Goal: Task Accomplishment & Management: Manage account settings

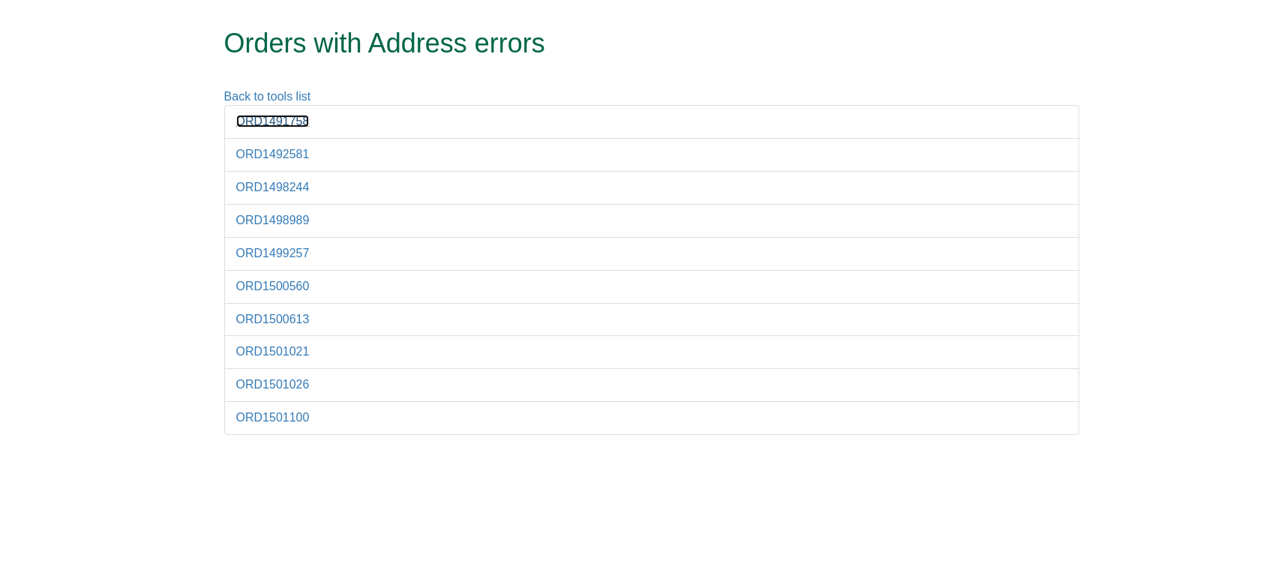
click at [250, 118] on link "ORD1491758" at bounding box center [272, 121] width 73 height 13
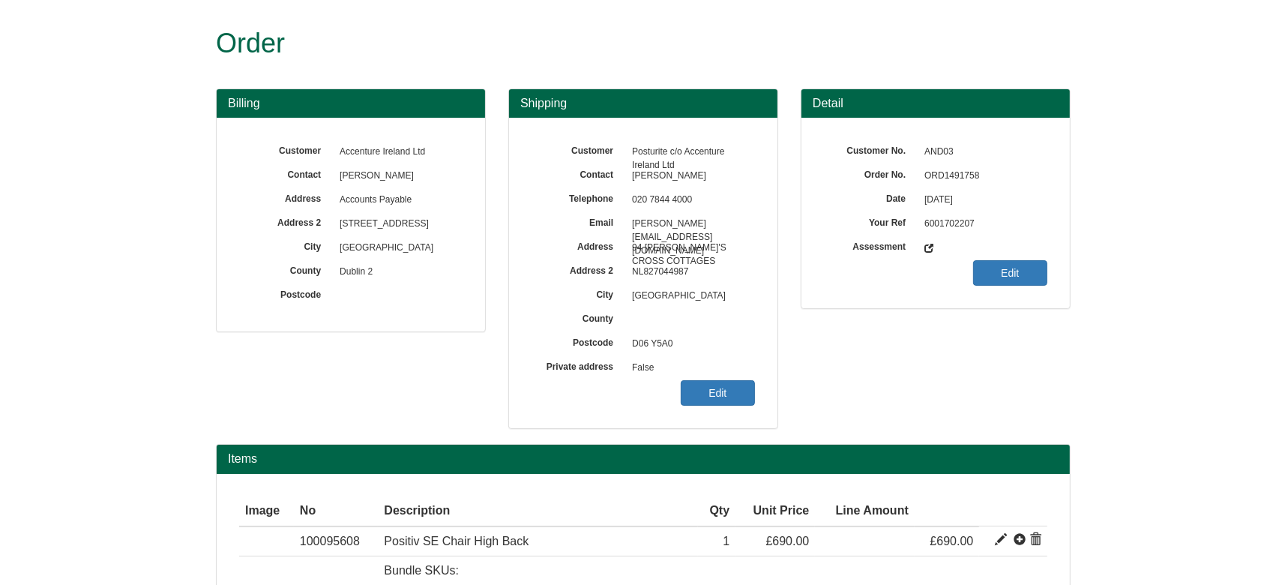
click at [938, 171] on span "ORD1491758" at bounding box center [982, 176] width 130 height 24
copy span "ORD1491758"
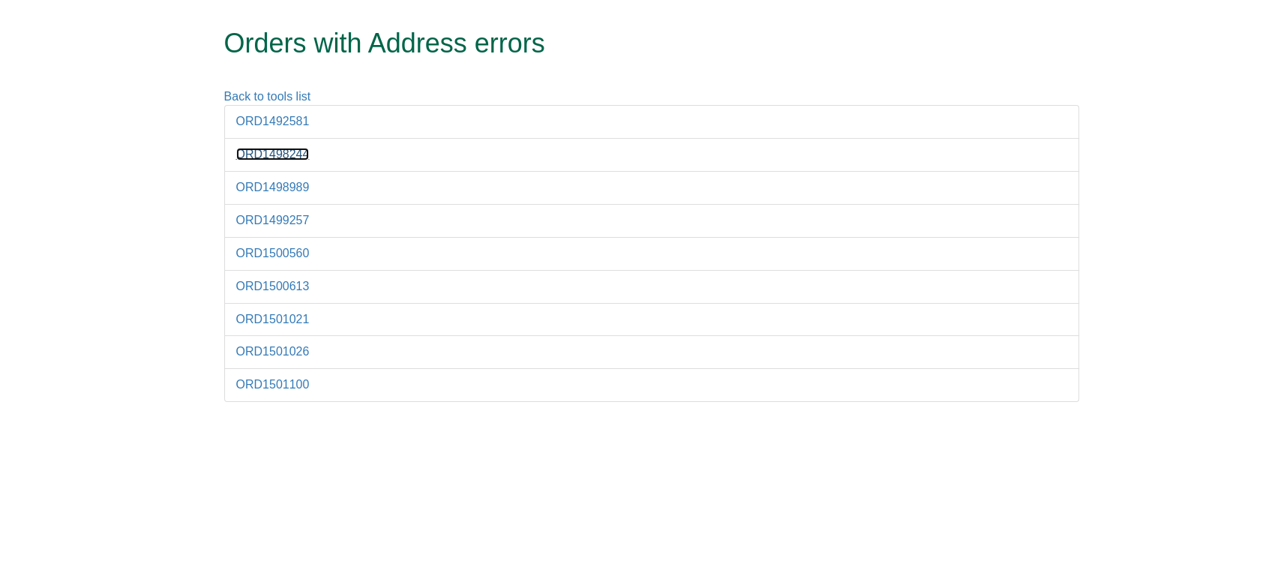
click at [288, 157] on link "ORD1498244" at bounding box center [272, 154] width 73 height 13
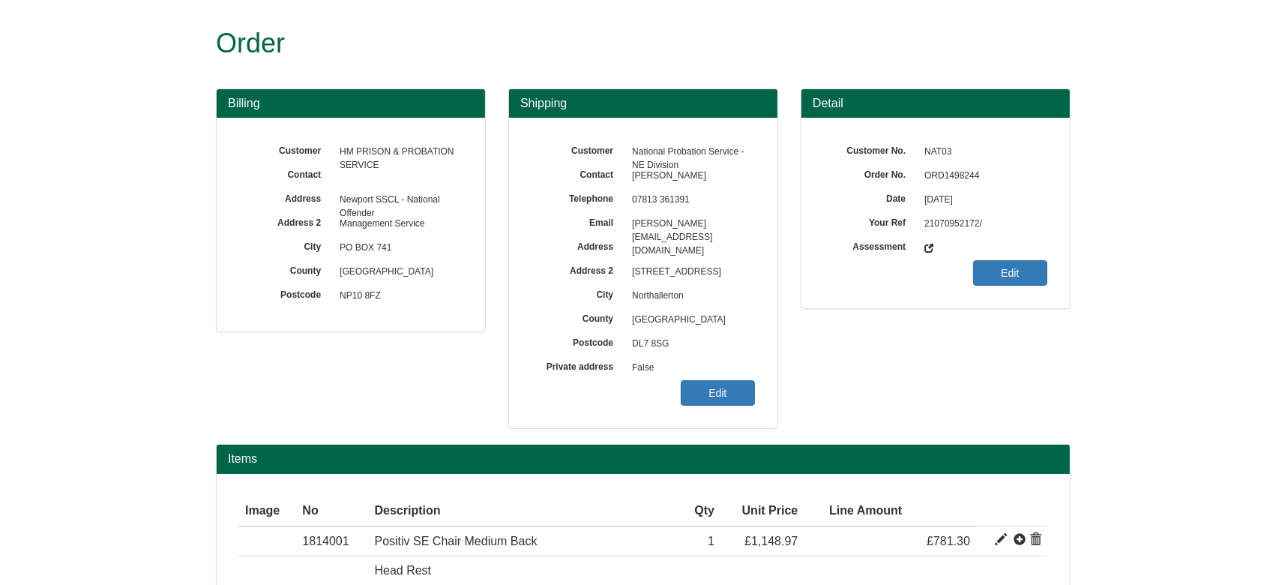
click at [961, 172] on span "ORD1498244" at bounding box center [982, 176] width 130 height 24
copy span "ORD1498244"
click at [710, 402] on link "Edit" at bounding box center [718, 392] width 74 height 25
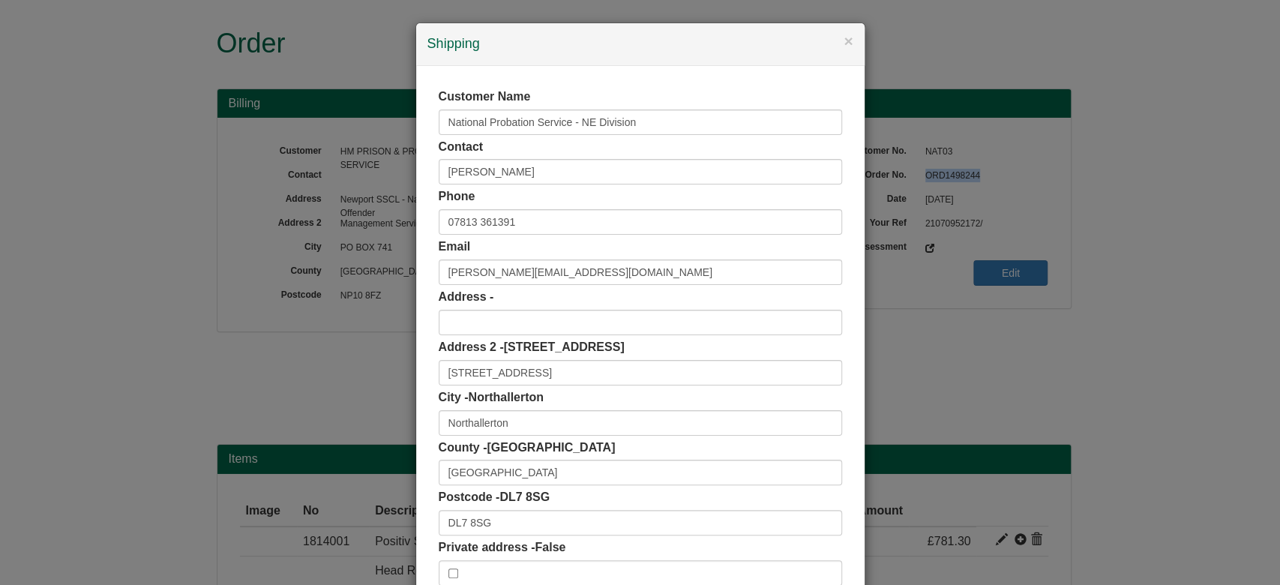
scroll to position [94, 0]
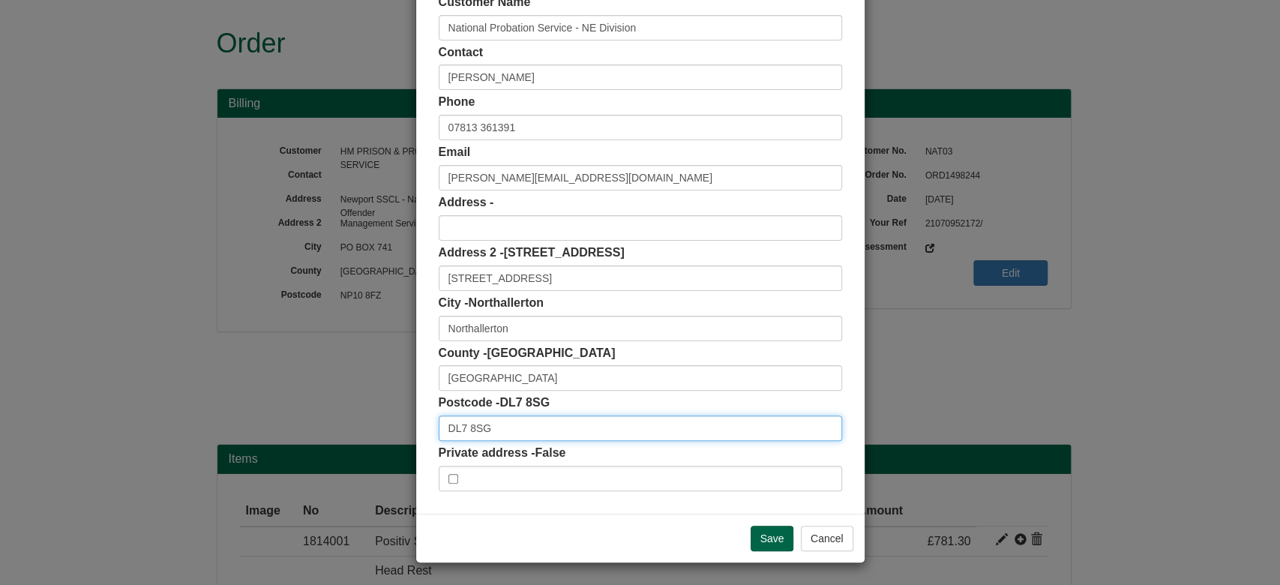
click at [518, 425] on input "DL7 8SG" at bounding box center [640, 427] width 403 height 25
type input "DL7 8SG"
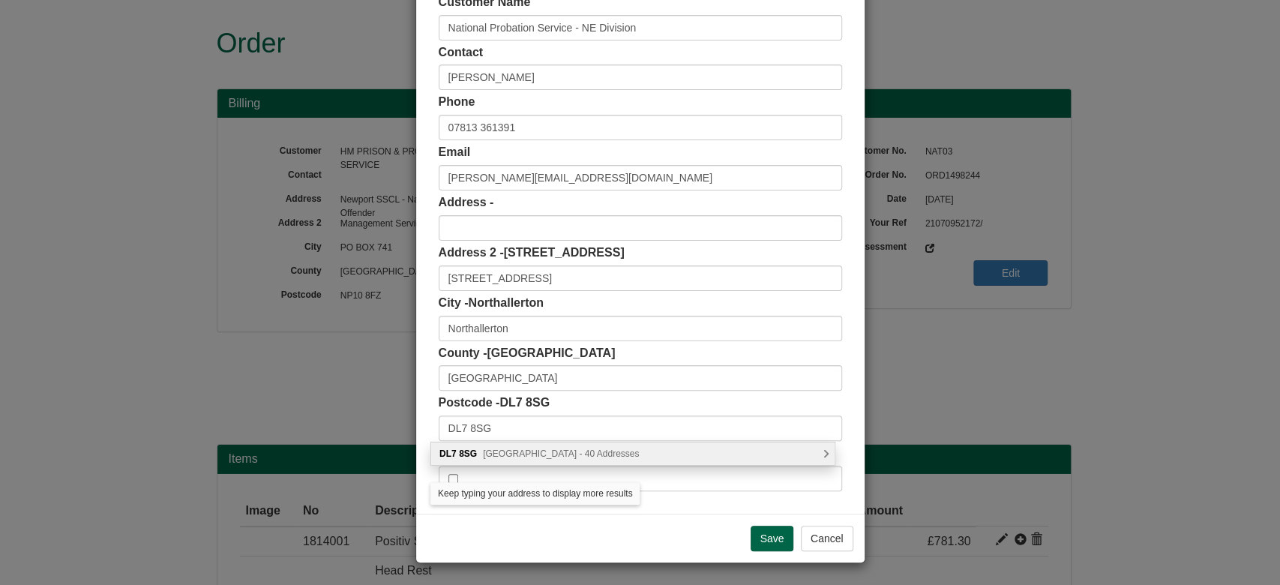
click at [540, 449] on span "South Parade, Northallerton - 40 Addresses" at bounding box center [561, 453] width 156 height 10
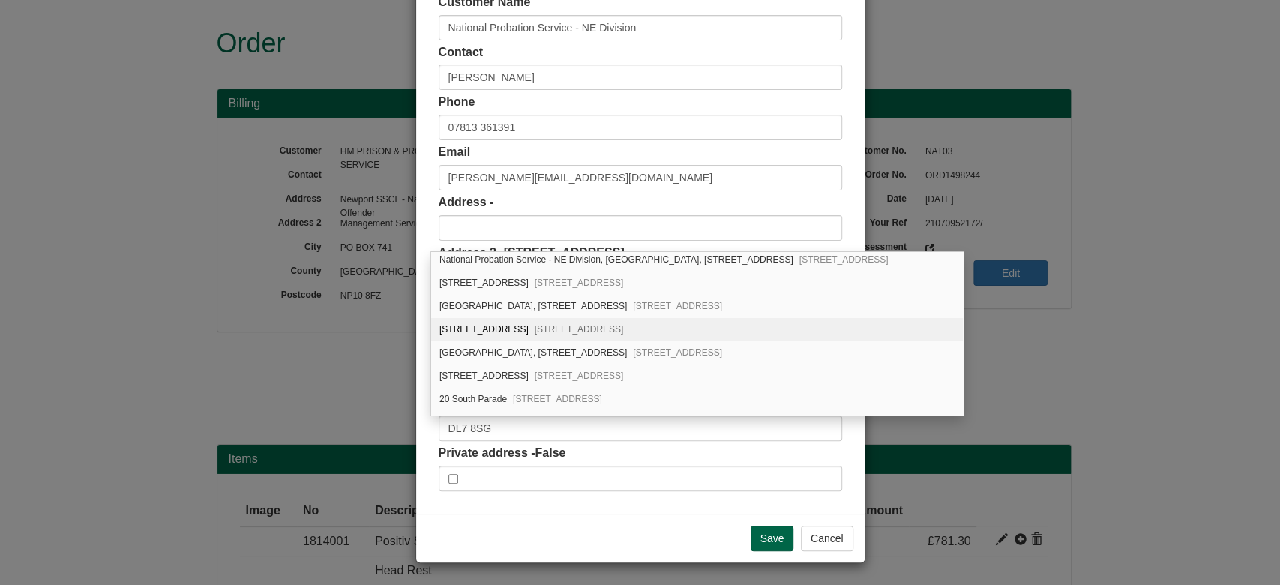
scroll to position [0, 0]
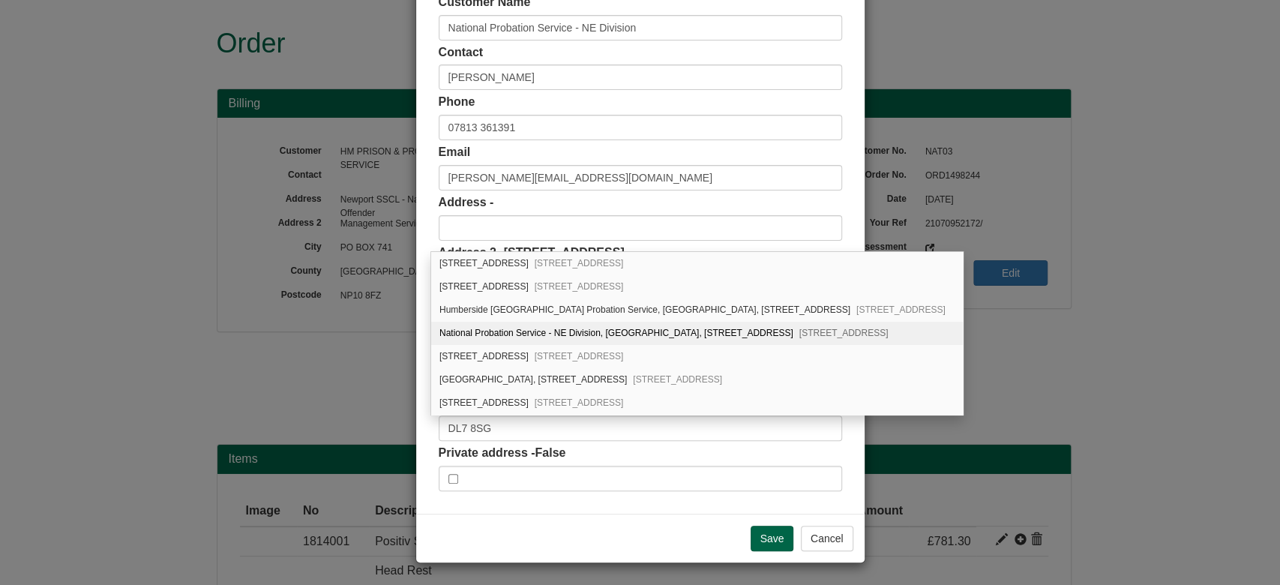
click at [745, 337] on div "National Probation Service - NE Division, Essex Lodge, 16 South Parade Northall…" at bounding box center [697, 333] width 532 height 23
type input "National Probation Service - NE Division"
type input "Essex Lodge, 16 South Parade"
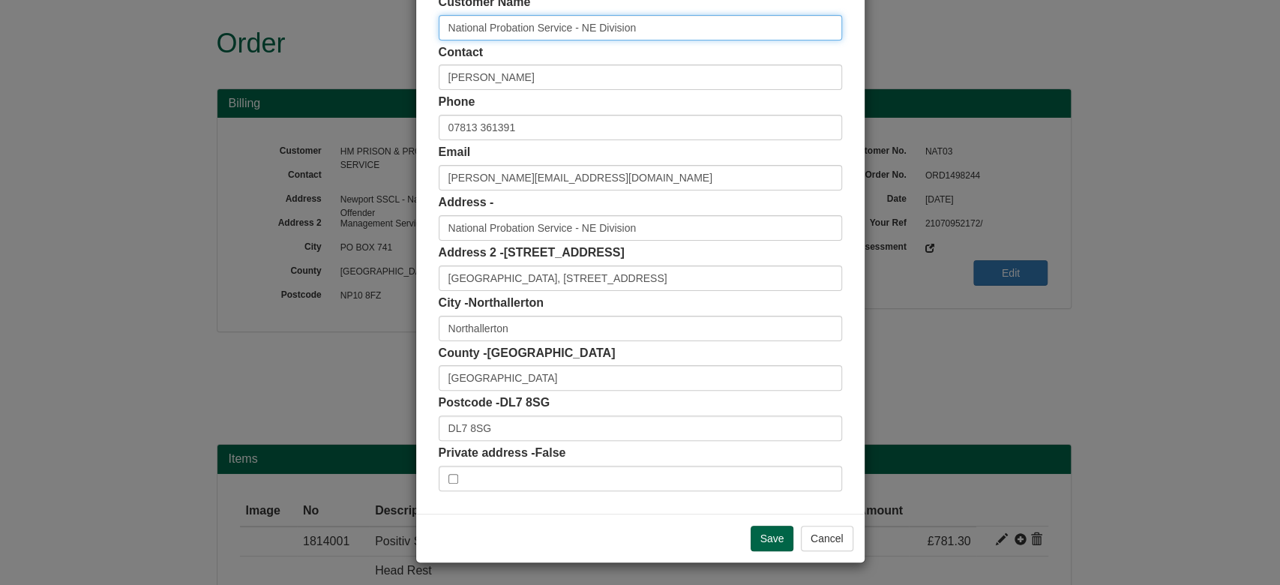
drag, startPoint x: 649, startPoint y: 27, endPoint x: 202, endPoint y: 135, distance: 459.8
click at [202, 135] on div "× Shipping Customer Name National Probation Service - NE Division Contact Rache…" at bounding box center [640, 292] width 1280 height 585
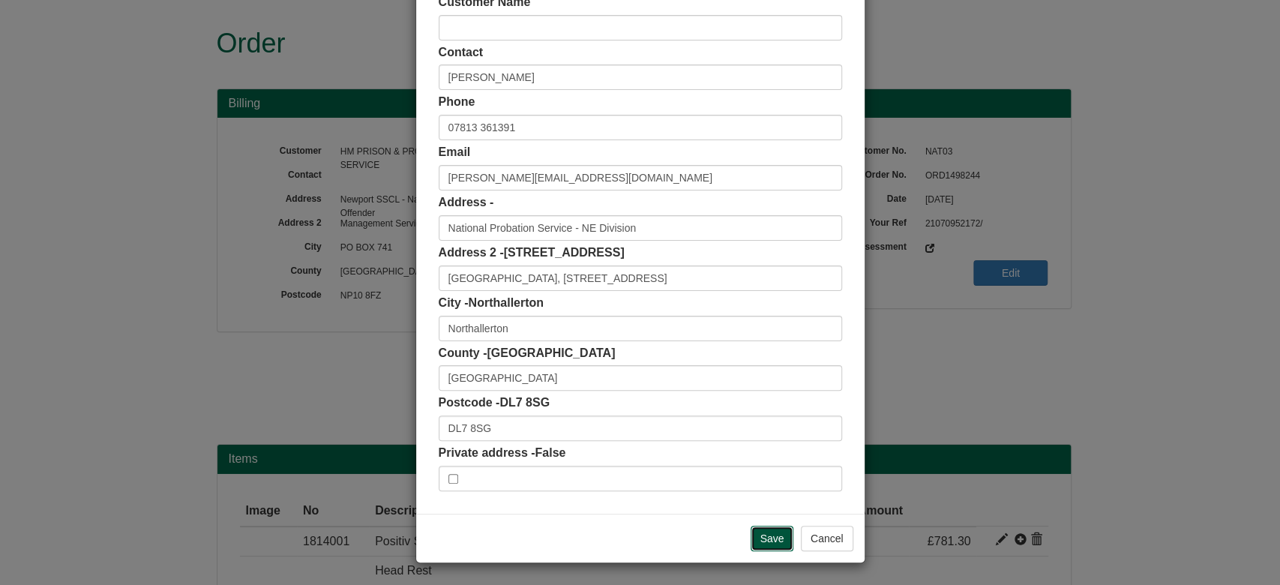
click at [766, 532] on input "Save" at bounding box center [772, 538] width 43 height 25
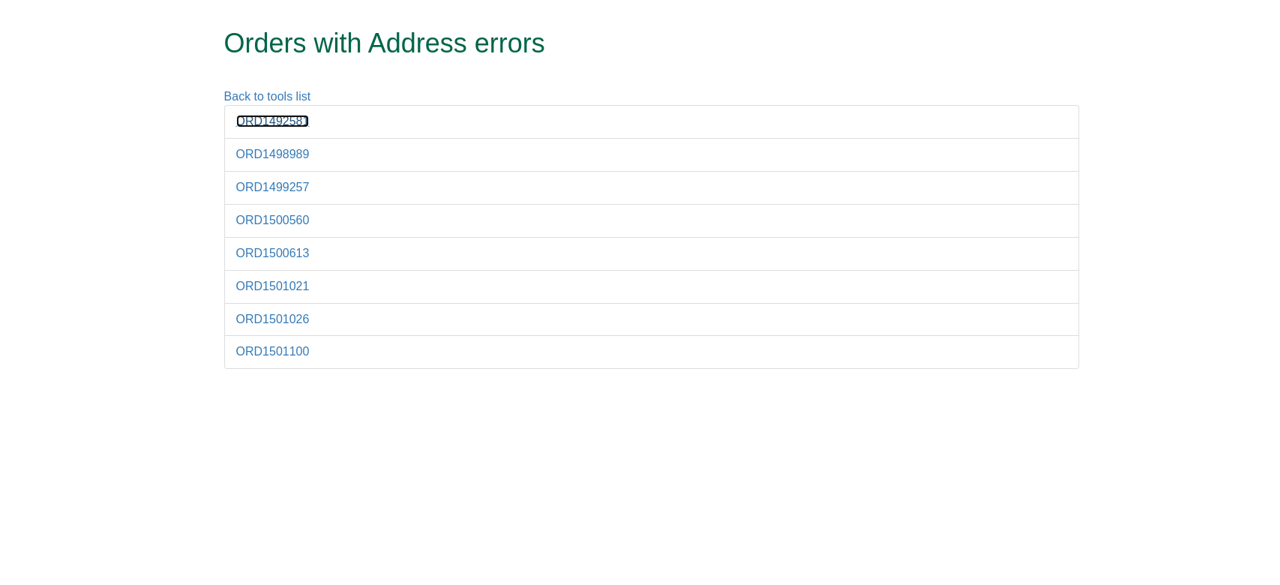
click at [264, 117] on link "ORD1492581" at bounding box center [272, 121] width 73 height 13
click at [273, 218] on link "ORD1500560" at bounding box center [272, 220] width 73 height 13
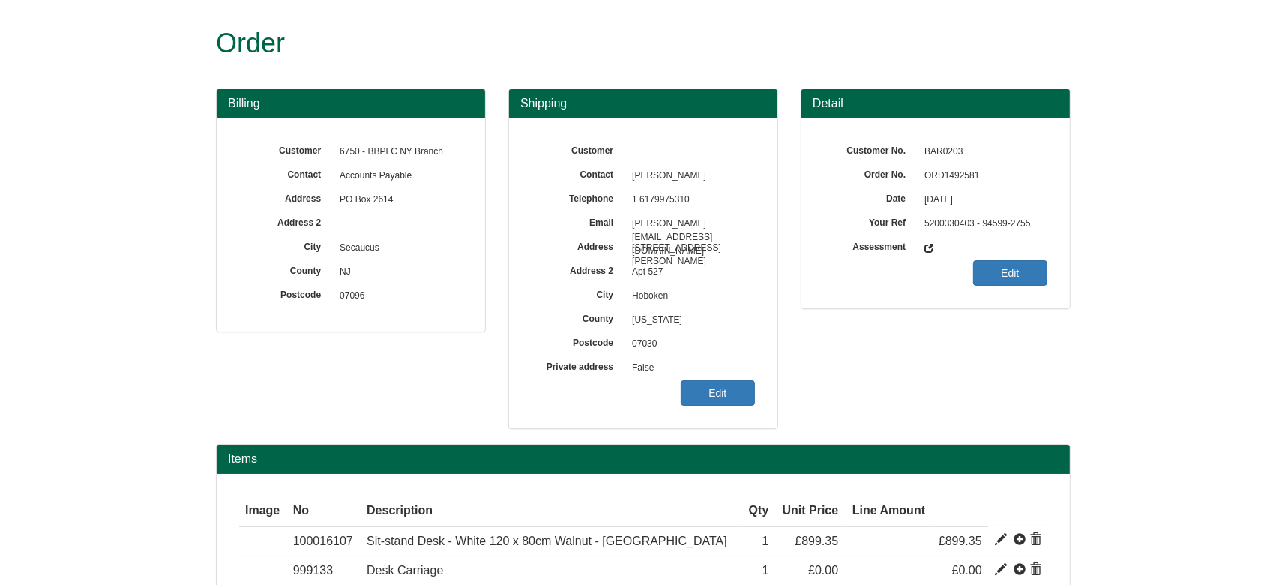
click at [958, 175] on span "ORD1492581" at bounding box center [982, 176] width 130 height 24
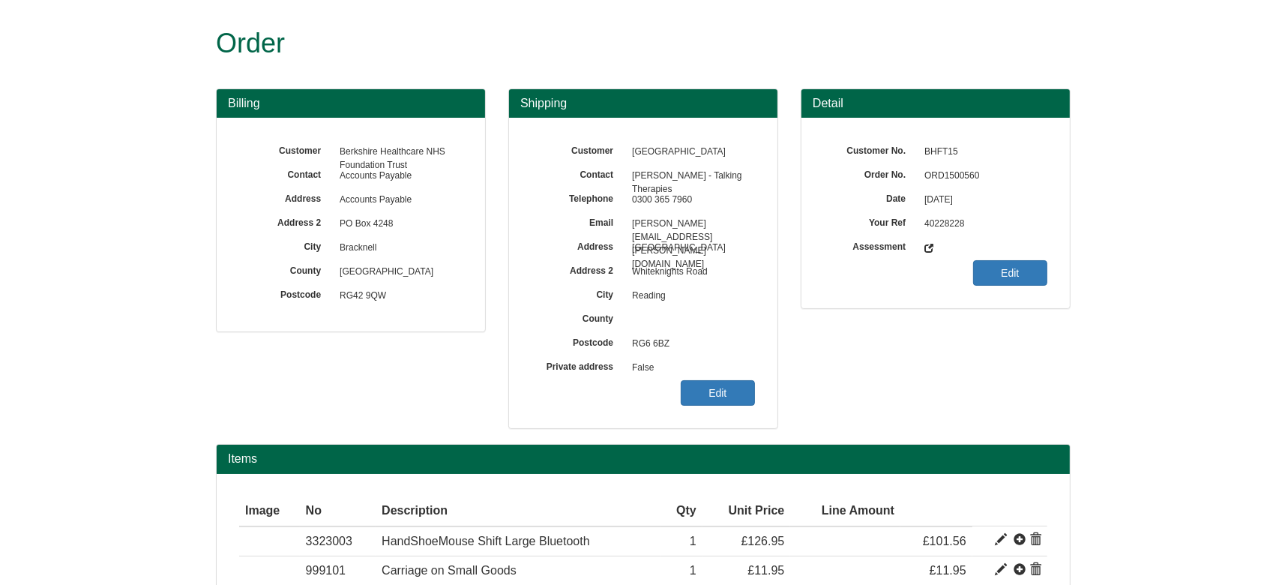
click at [947, 171] on span "ORD1500560" at bounding box center [982, 176] width 130 height 24
copy span "ORD1500560"
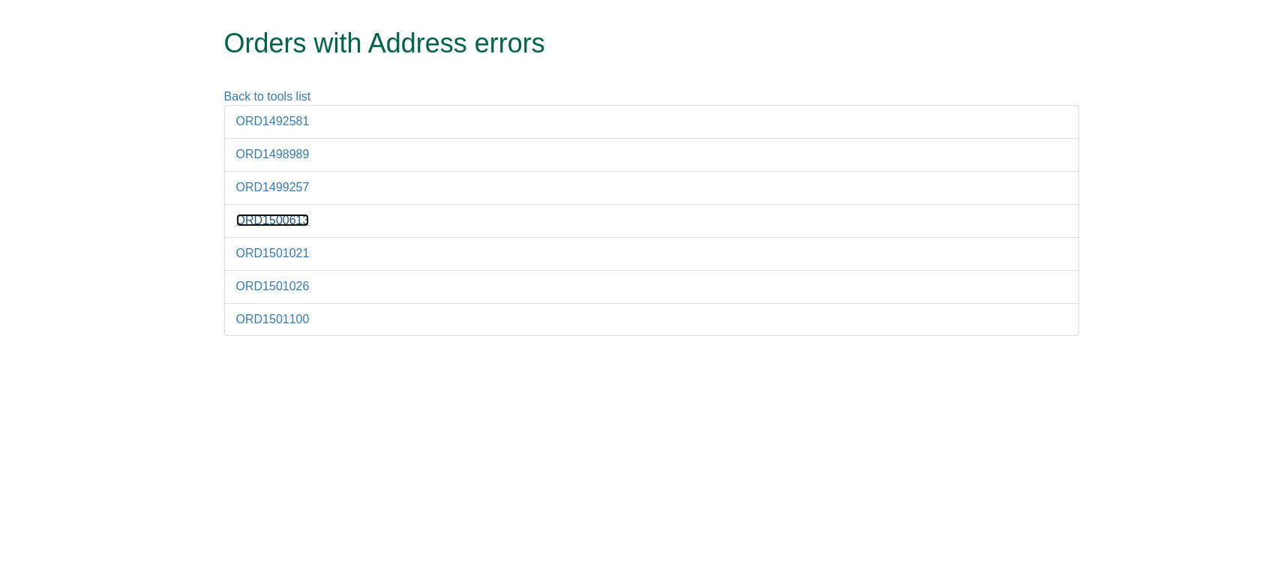
click at [274, 220] on link "ORD1500613" at bounding box center [272, 220] width 73 height 13
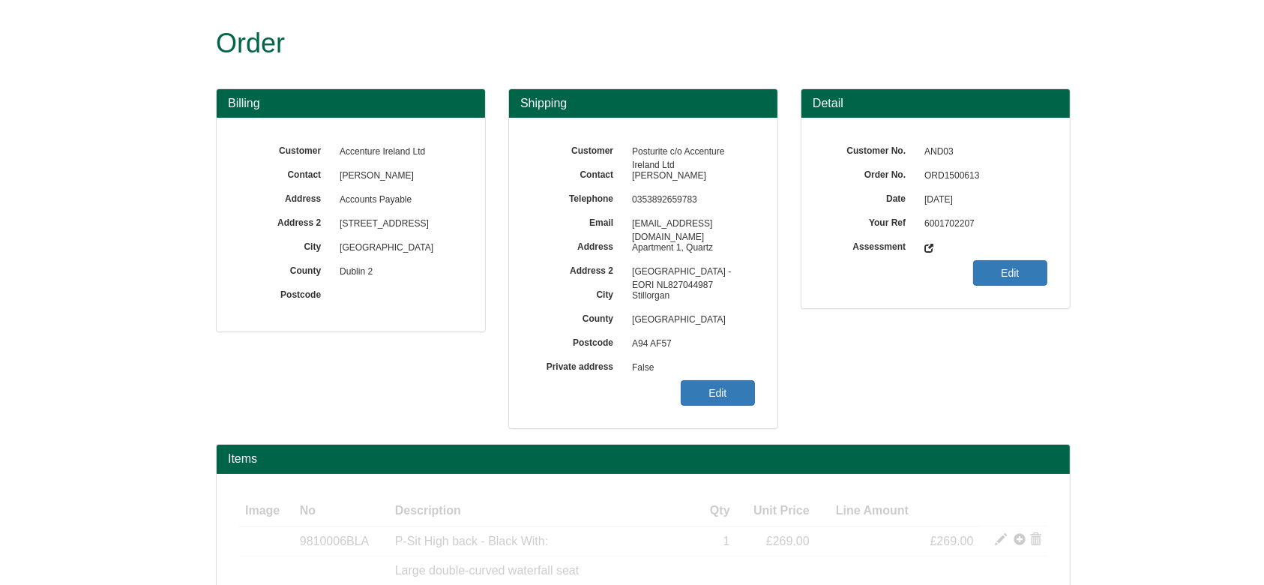
click at [961, 179] on span "ORD1500613" at bounding box center [982, 176] width 130 height 24
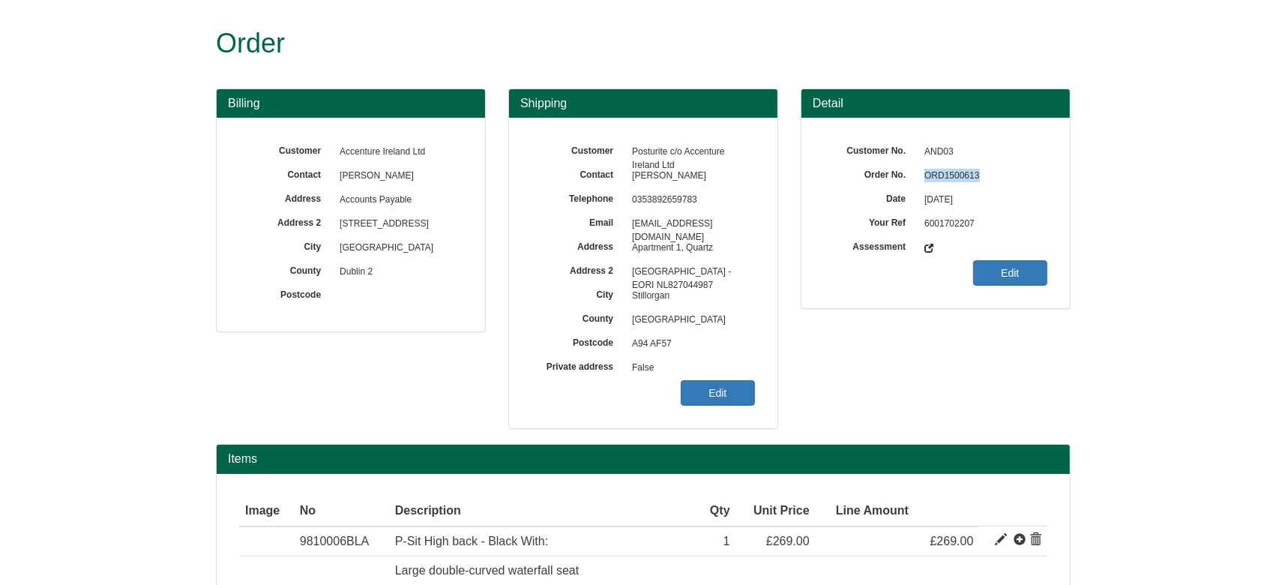
copy span "ORD1500613"
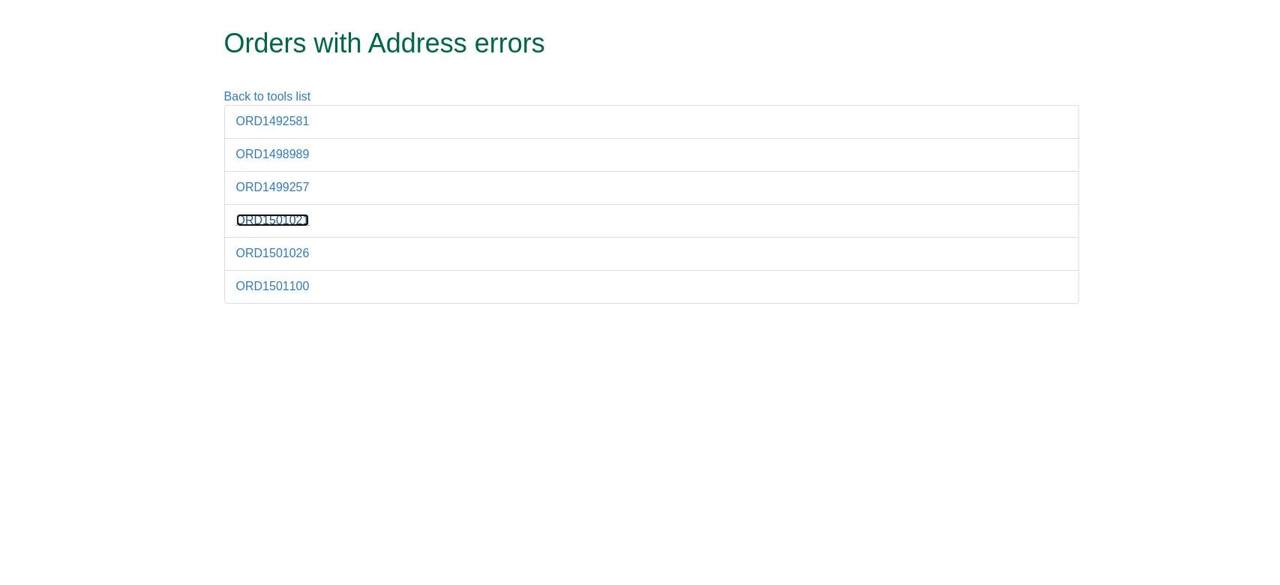
click at [292, 220] on link "ORD1501021" at bounding box center [272, 220] width 73 height 13
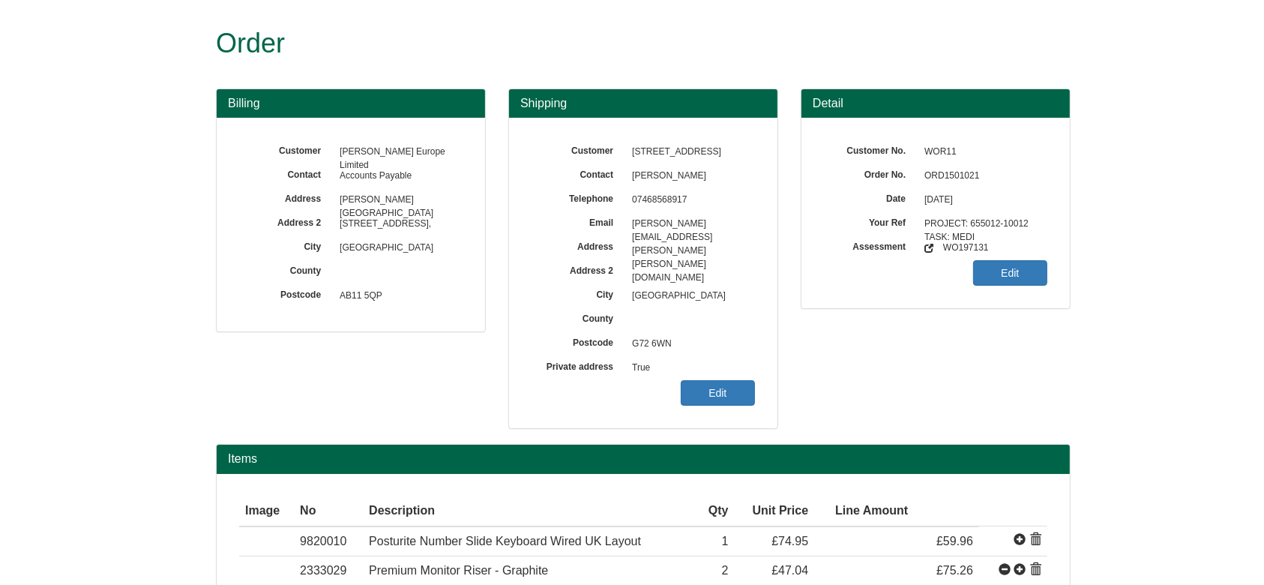
click at [940, 172] on span "ORD1501021" at bounding box center [982, 176] width 130 height 24
copy span "ORD1501021"
click at [702, 394] on link "Edit" at bounding box center [718, 392] width 74 height 25
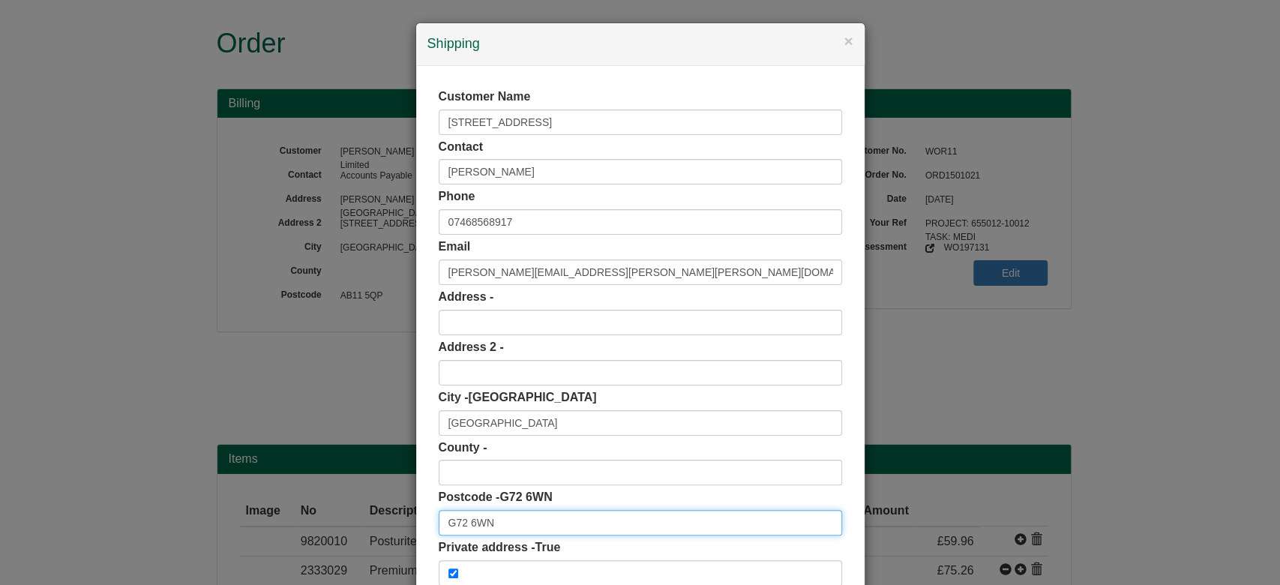
click at [513, 526] on input "G72 6WN" at bounding box center [640, 522] width 403 height 25
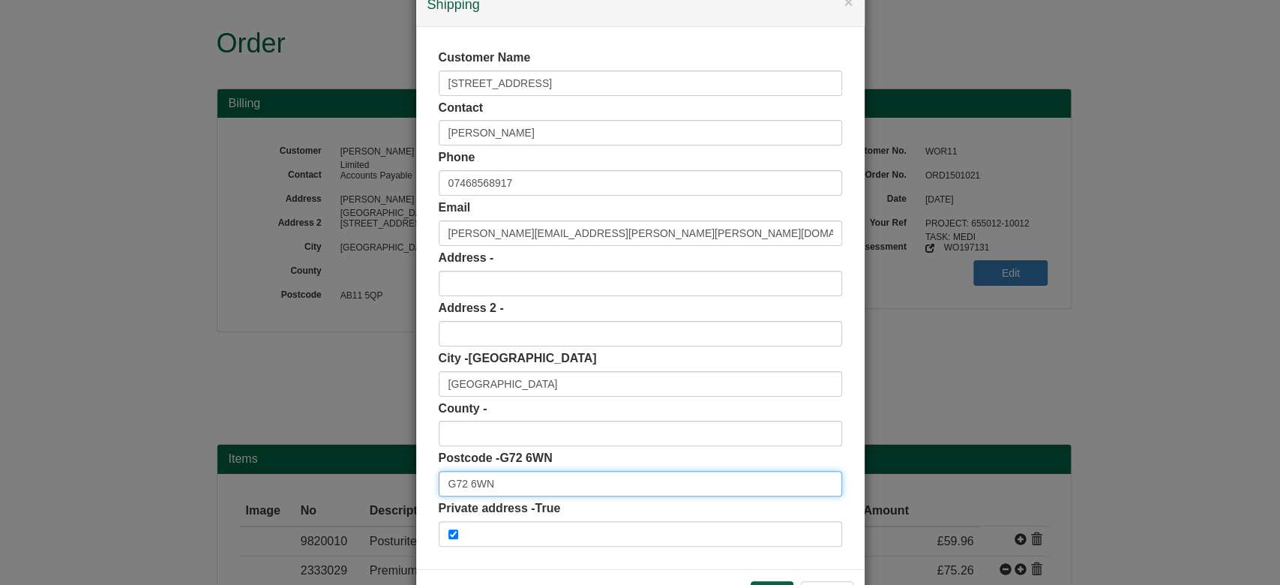
scroll to position [94, 0]
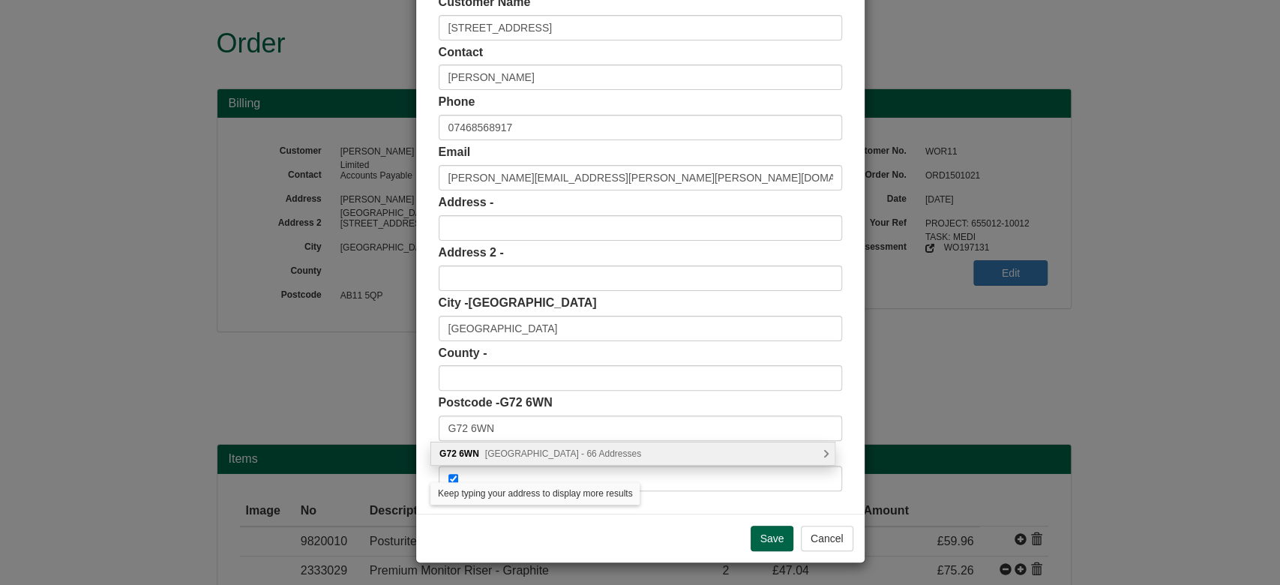
click at [556, 451] on span "Furrow Crescent, Glasgow - 66 Addresses" at bounding box center [563, 453] width 156 height 10
type input "G72 6WN"
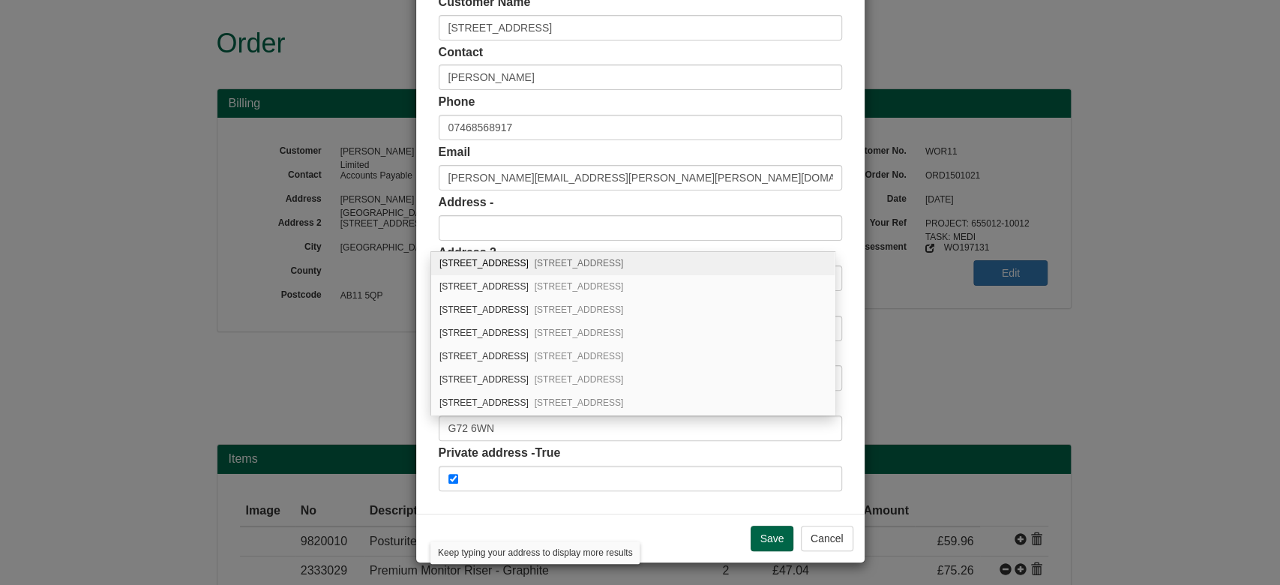
click at [624, 261] on span "Cambuslang, Glasgow, G72 6WN" at bounding box center [579, 263] width 89 height 10
type input "1 Furrow Crescent"
type input "Cambuslang"
type input "South Lanarkshire"
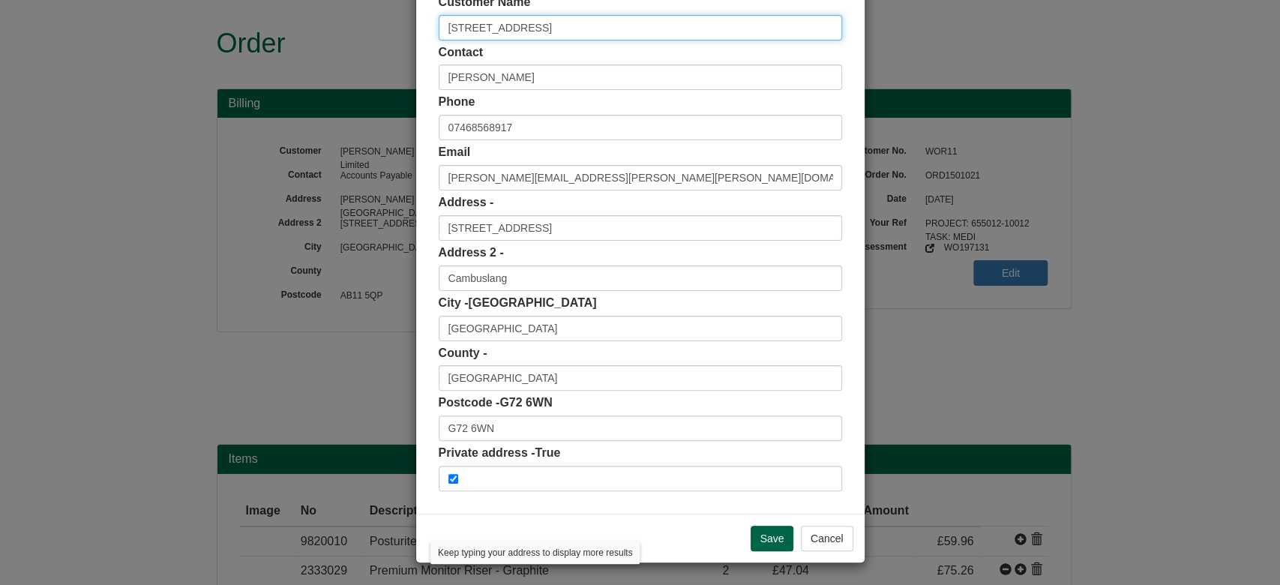
drag, startPoint x: 431, startPoint y: 21, endPoint x: 283, endPoint y: 28, distance: 148.7
click at [283, 28] on div "× Shipping Customer Name 1 Furrow Crescent Contact Tony Neil Phone 07468568917 …" at bounding box center [640, 292] width 1280 height 585
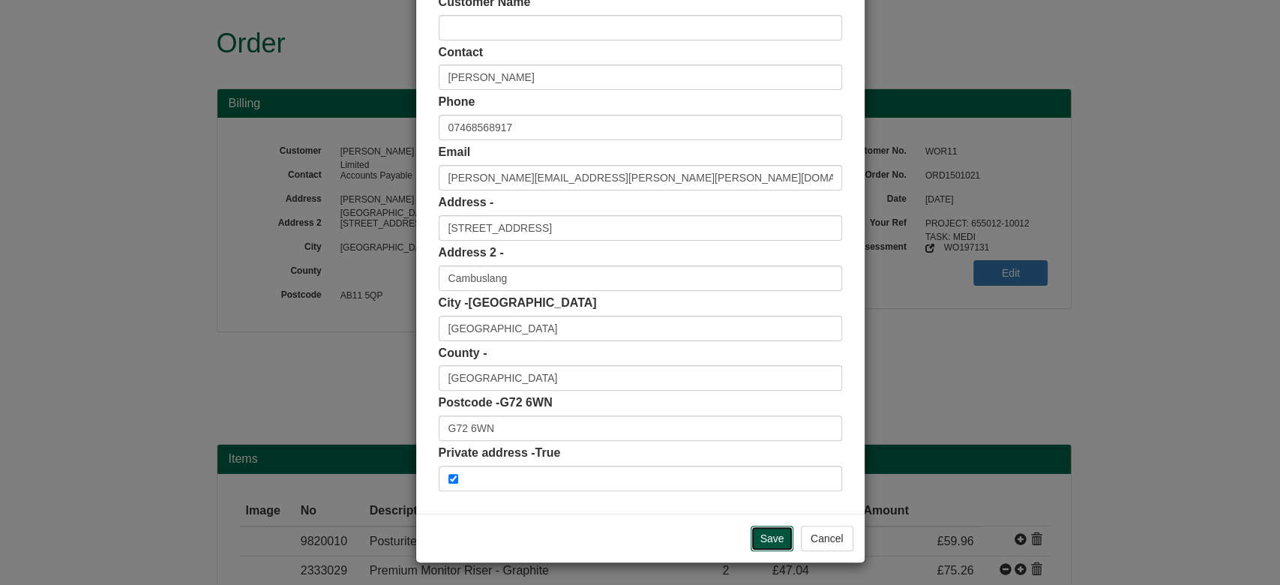
click at [766, 534] on input "Save" at bounding box center [772, 538] width 43 height 25
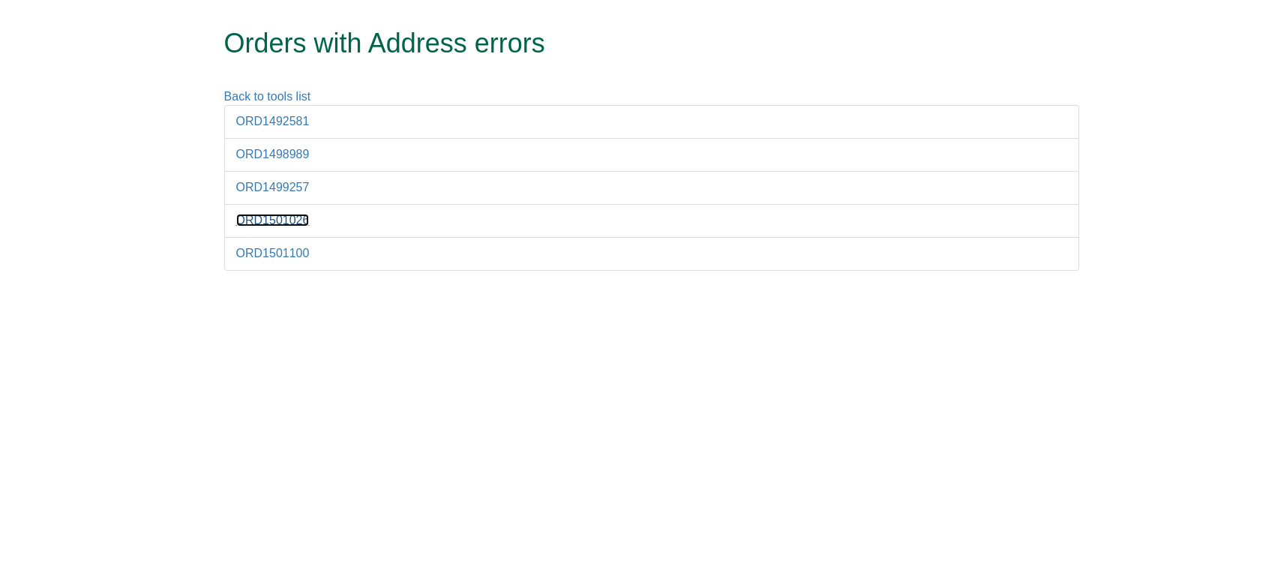
click at [282, 223] on link "ORD1501026" at bounding box center [272, 220] width 73 height 13
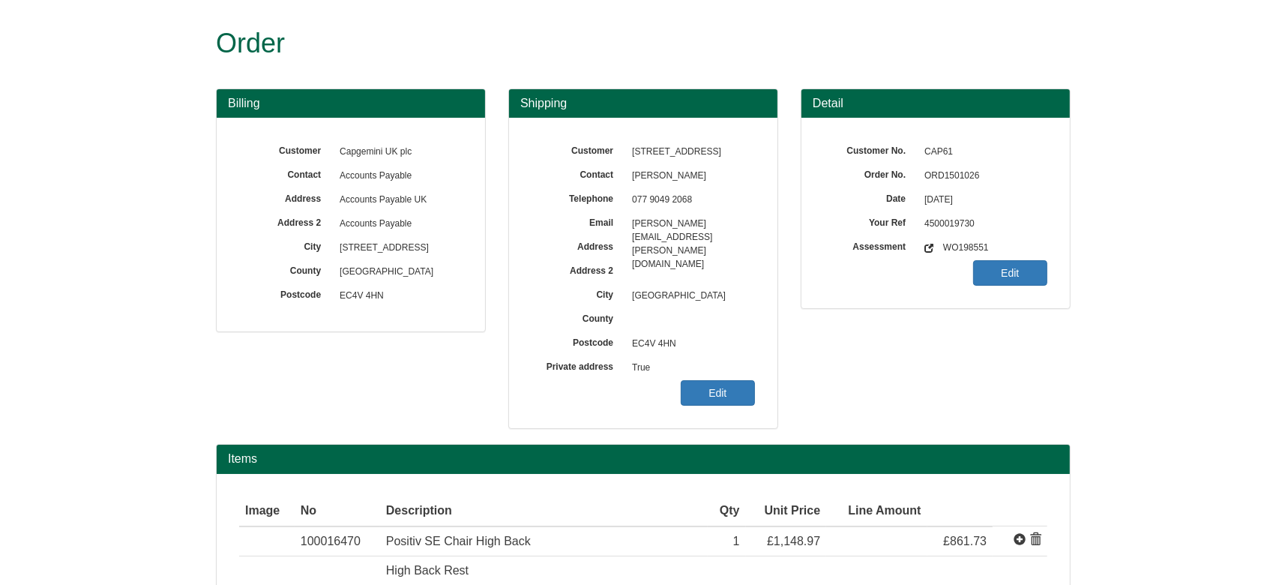
click at [931, 177] on span "ORD1501026" at bounding box center [982, 176] width 130 height 24
copy span "ORD1501026"
click at [716, 388] on link "Edit" at bounding box center [718, 392] width 74 height 25
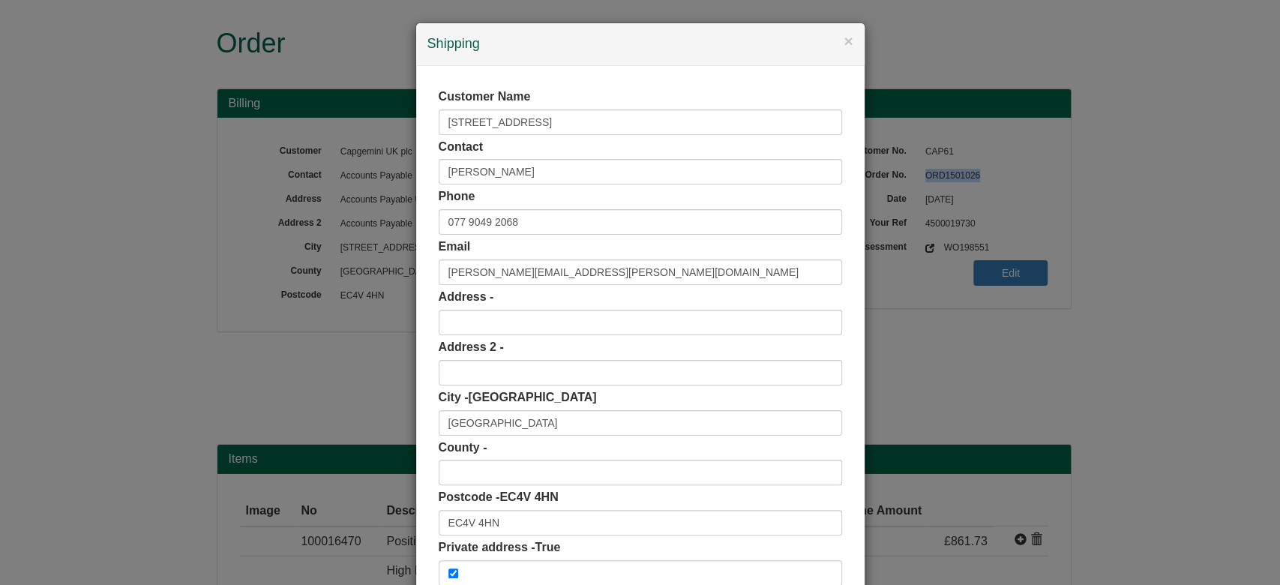
scroll to position [94, 0]
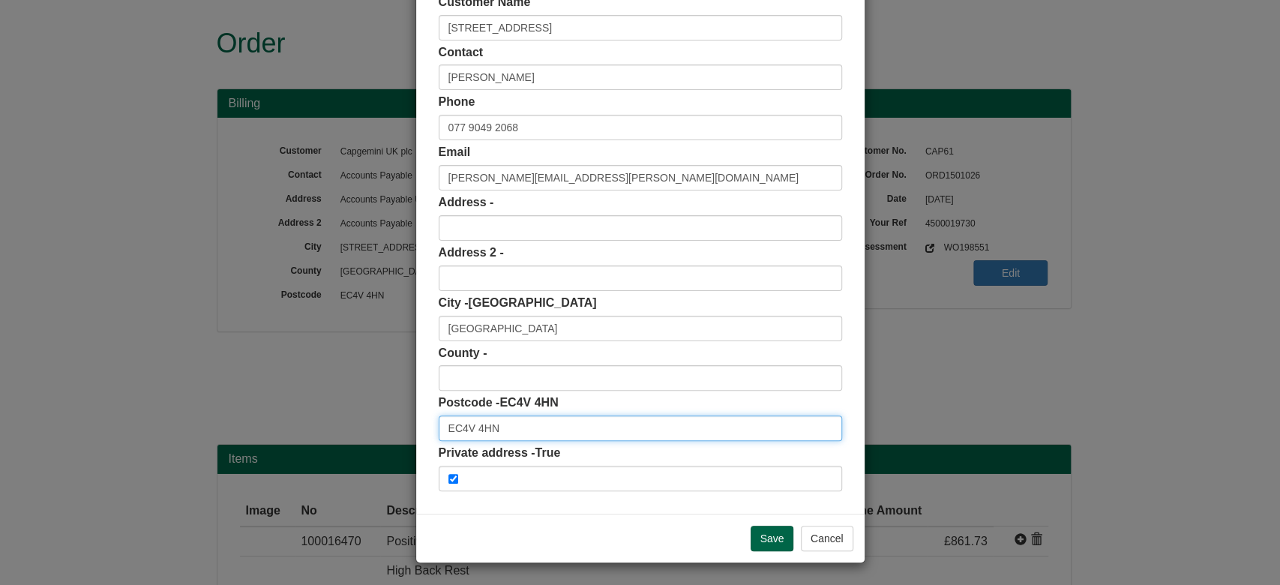
click at [533, 436] on input "EC4V 4HN" at bounding box center [640, 427] width 403 height 25
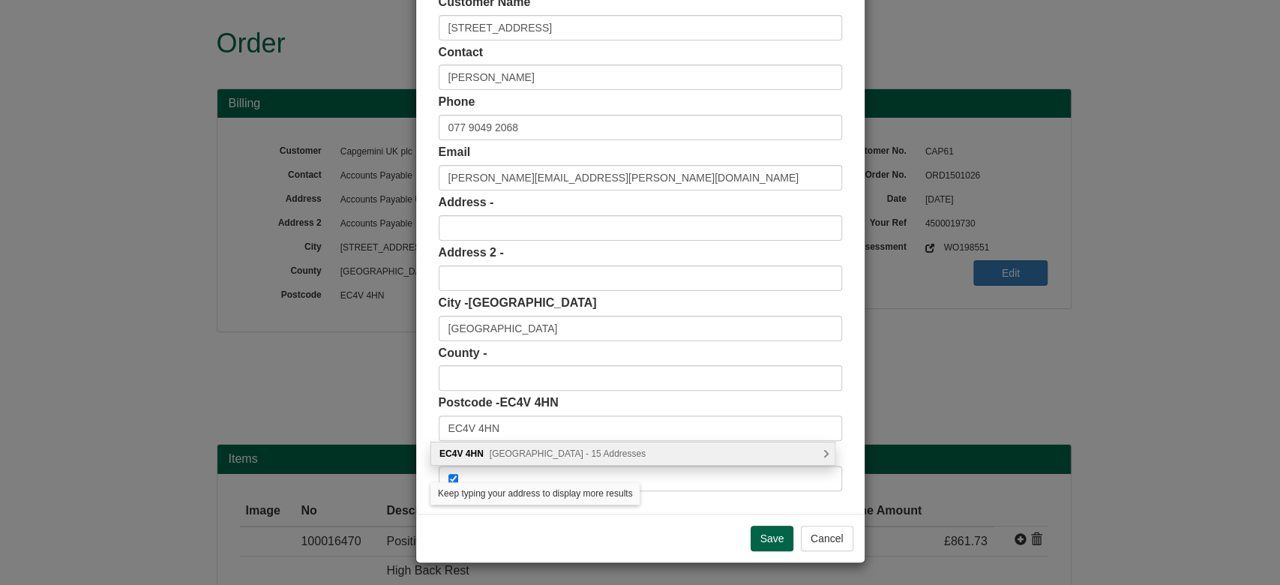
click at [536, 456] on span "Queen Victoria Street, London - 15 Addresses" at bounding box center [568, 453] width 156 height 10
type input "EC4V 4HN"
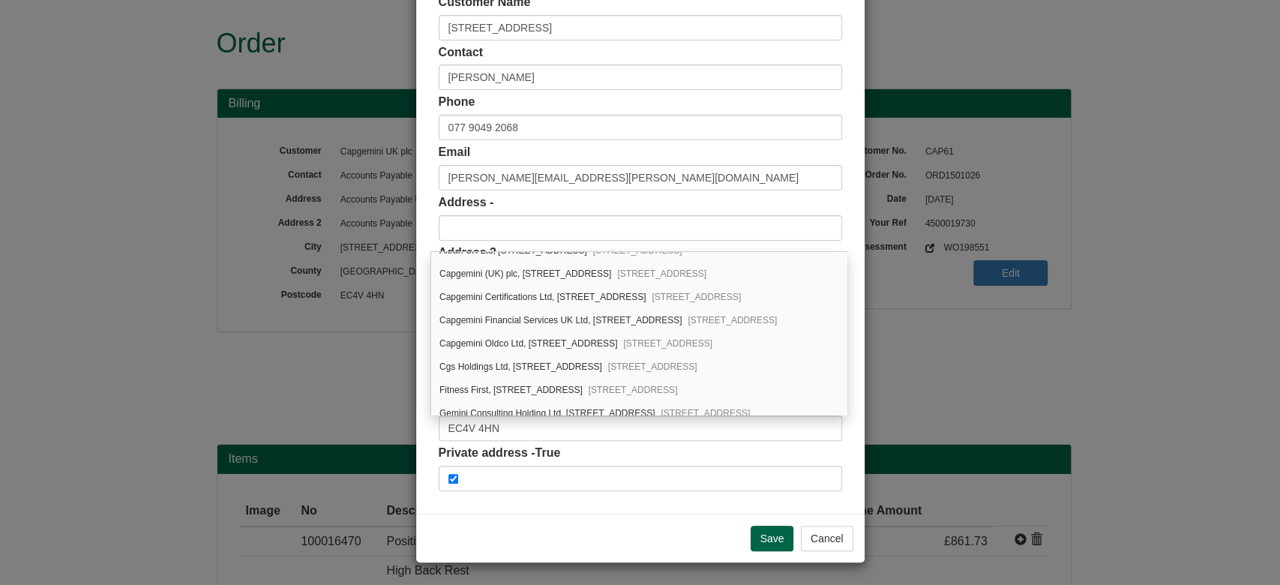
scroll to position [0, 0]
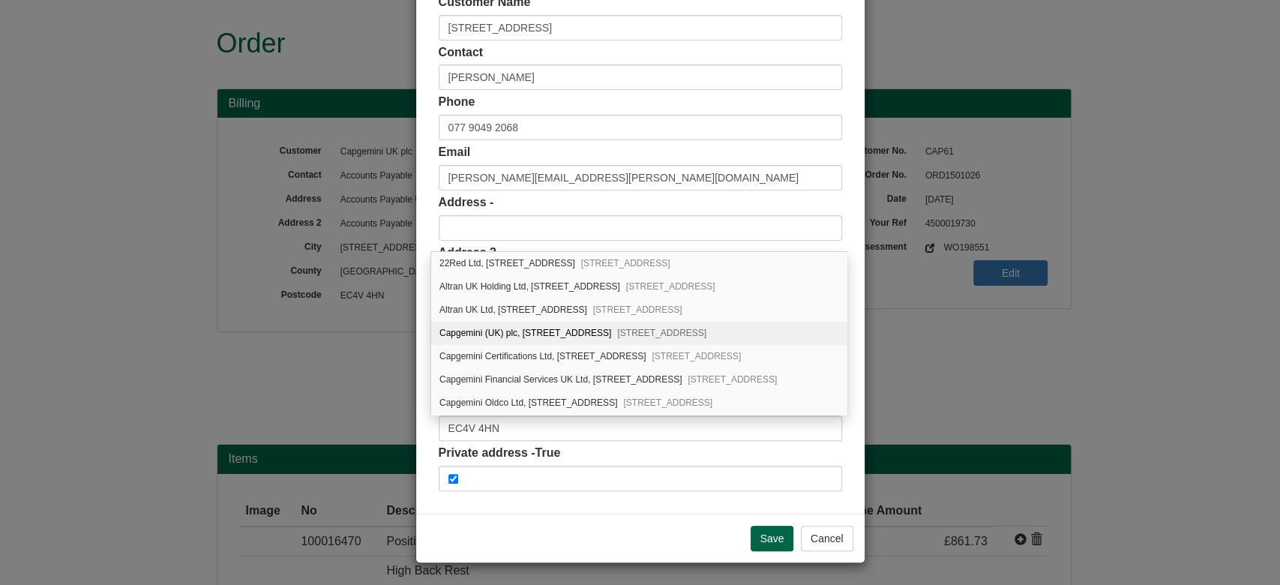
click at [637, 331] on span "London, EC4V 4HN" at bounding box center [661, 333] width 89 height 10
type input "Capgemini (UK) plc"
type input "95 Queen Victoria Street"
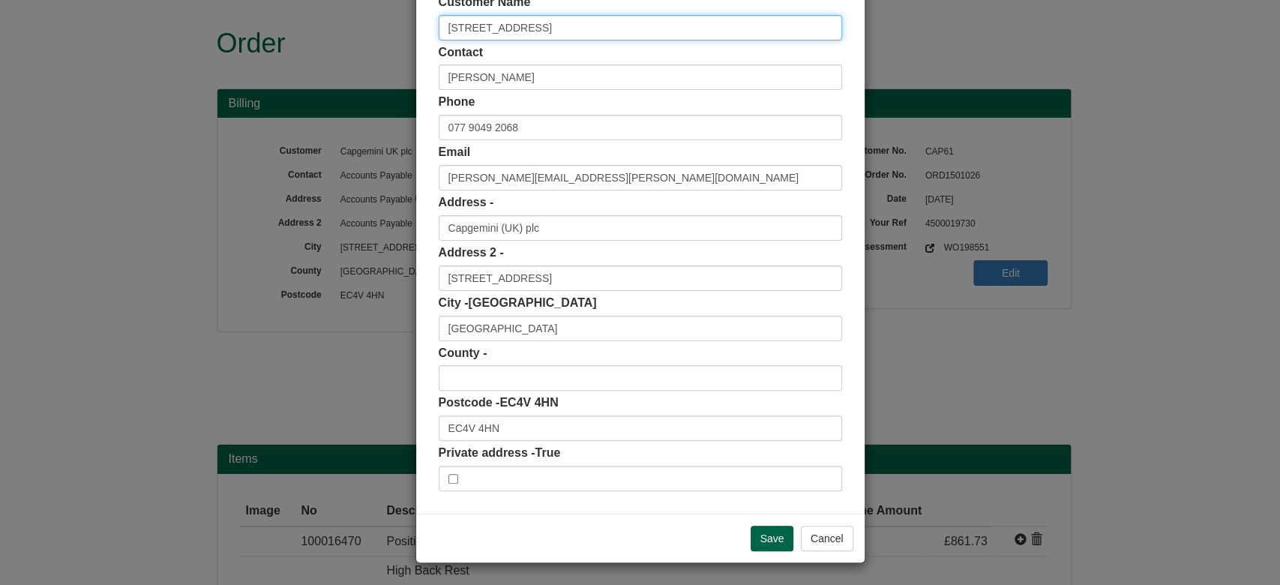
drag, startPoint x: 568, startPoint y: 32, endPoint x: 289, endPoint y: 63, distance: 280.7
click at [289, 63] on div "× Shipping Customer Name 95 Queen Victoria Street Contact Julie Claridge Phone …" at bounding box center [640, 292] width 1280 height 585
click at [786, 536] on div "Save Cancel" at bounding box center [640, 538] width 448 height 49
click at [778, 538] on input "Save" at bounding box center [772, 538] width 43 height 25
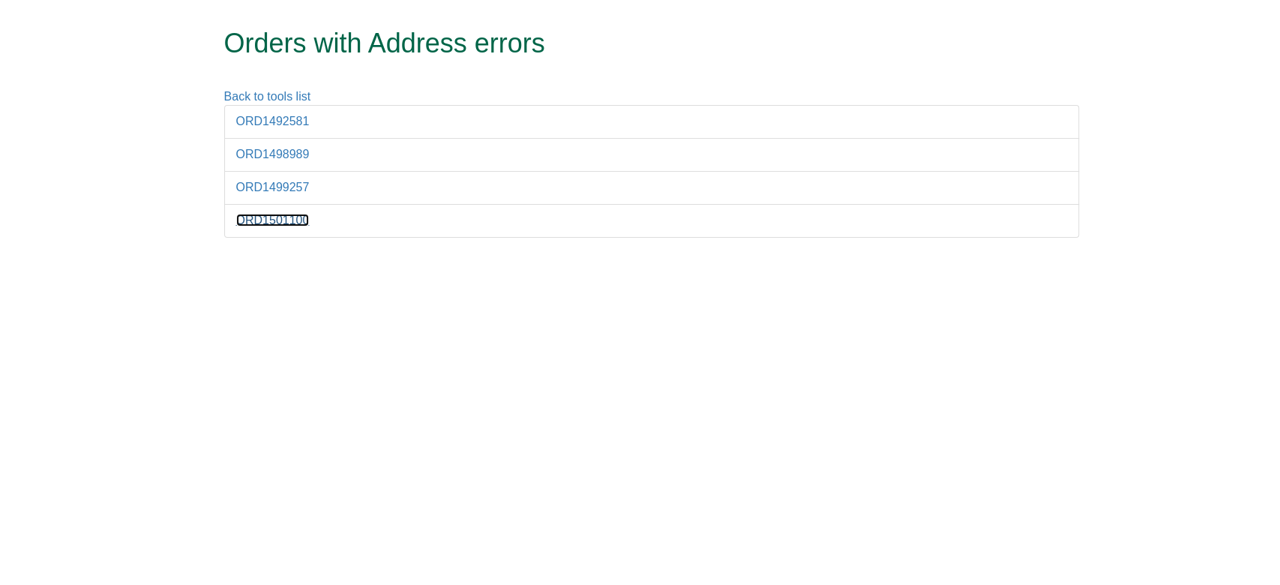
click at [292, 220] on link "ORD1501100" at bounding box center [272, 220] width 73 height 13
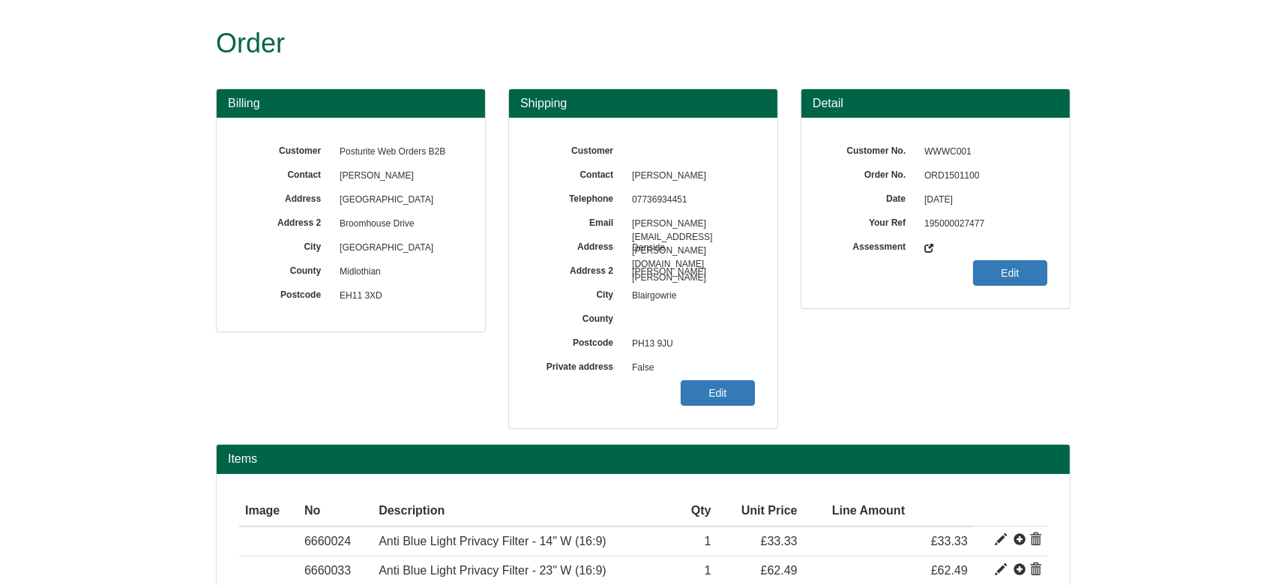
click at [941, 170] on span "ORD1501100" at bounding box center [982, 176] width 130 height 24
copy span "ORD1501100"
click at [728, 414] on div "Customer Contact Anneke Davie Telephone 07736934451 Email Elaine.Martin@gov.sco…" at bounding box center [643, 273] width 268 height 310
click at [703, 394] on link "Edit" at bounding box center [718, 392] width 74 height 25
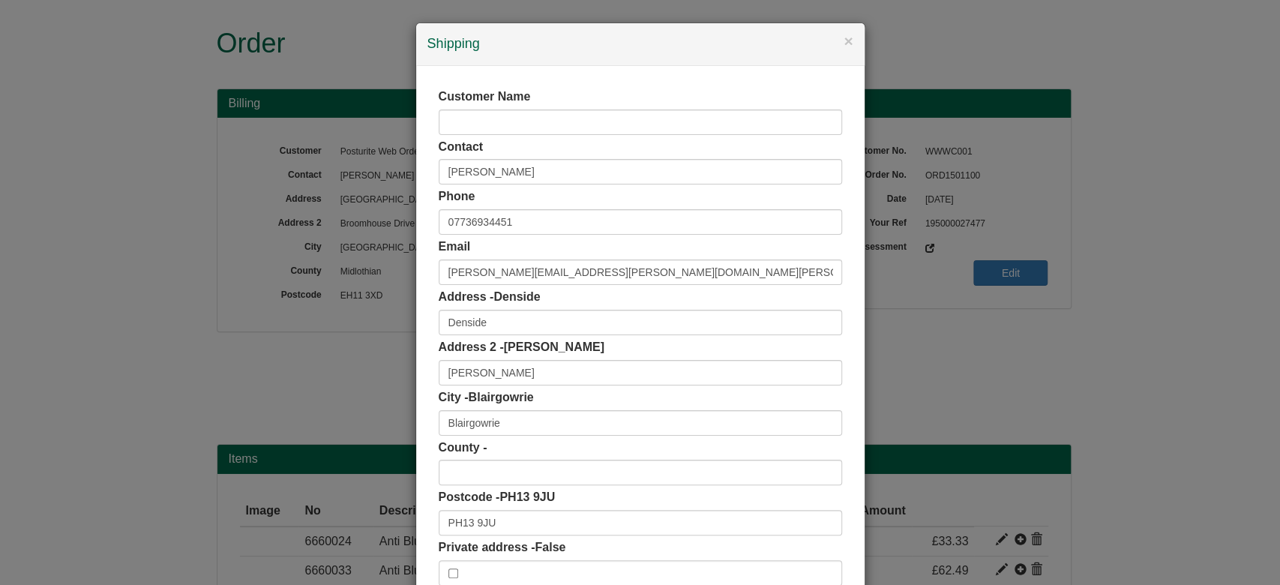
scroll to position [94, 0]
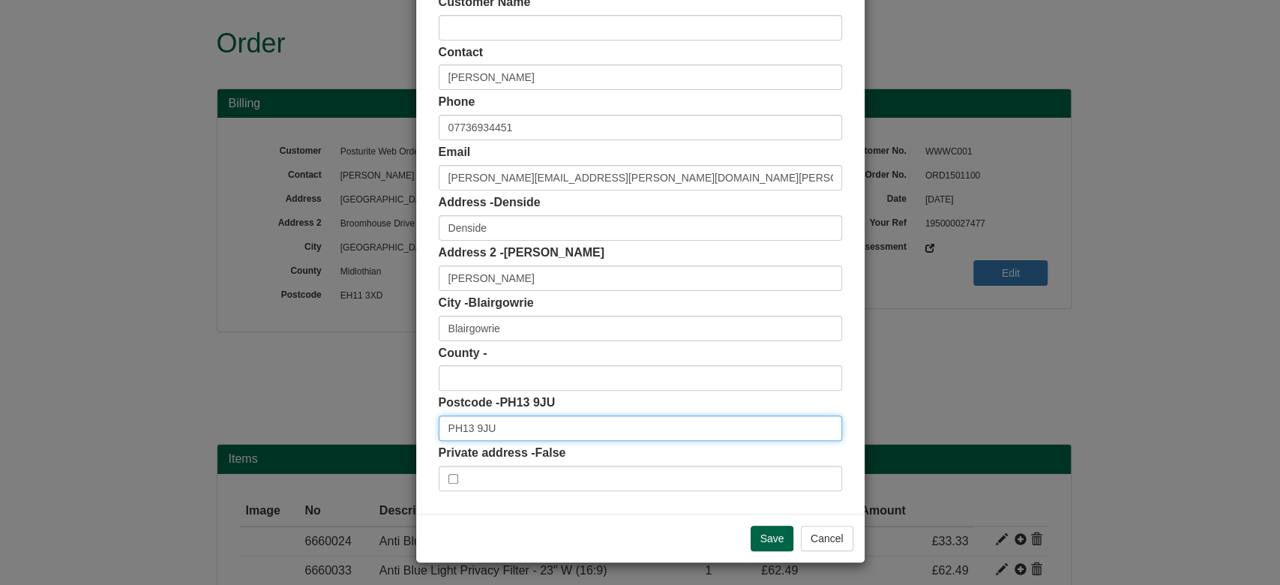
click at [519, 415] on input "PH13 9JU" at bounding box center [640, 427] width 403 height 25
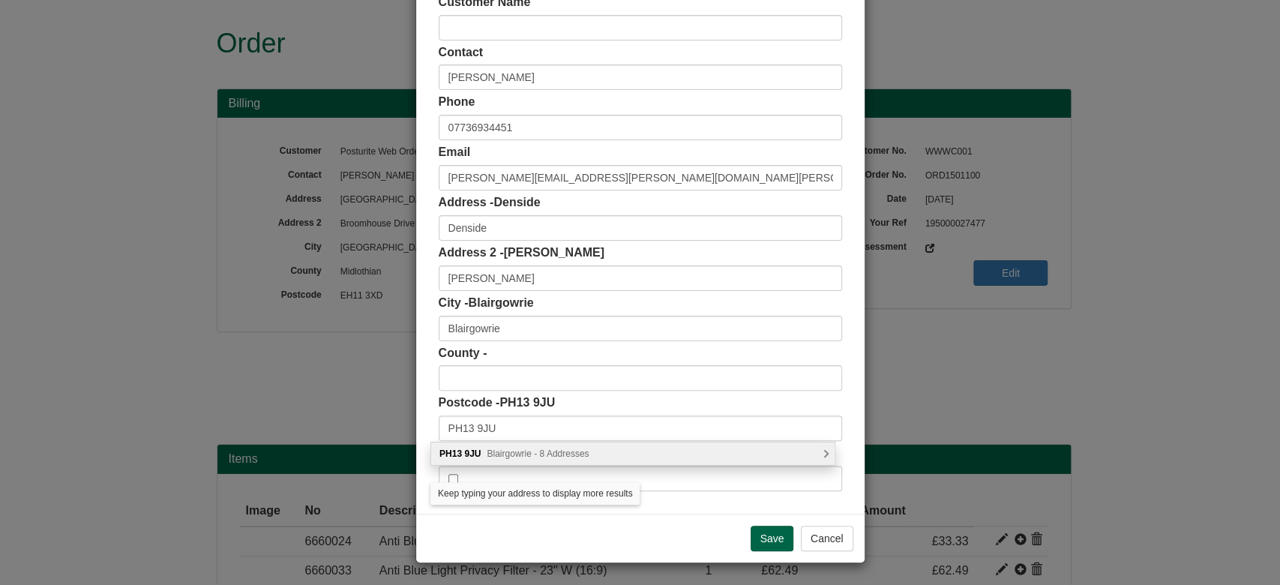
click at [561, 454] on span "Blairgowrie - 8 Addresses" at bounding box center [538, 453] width 102 height 10
type input "PH13 9JU"
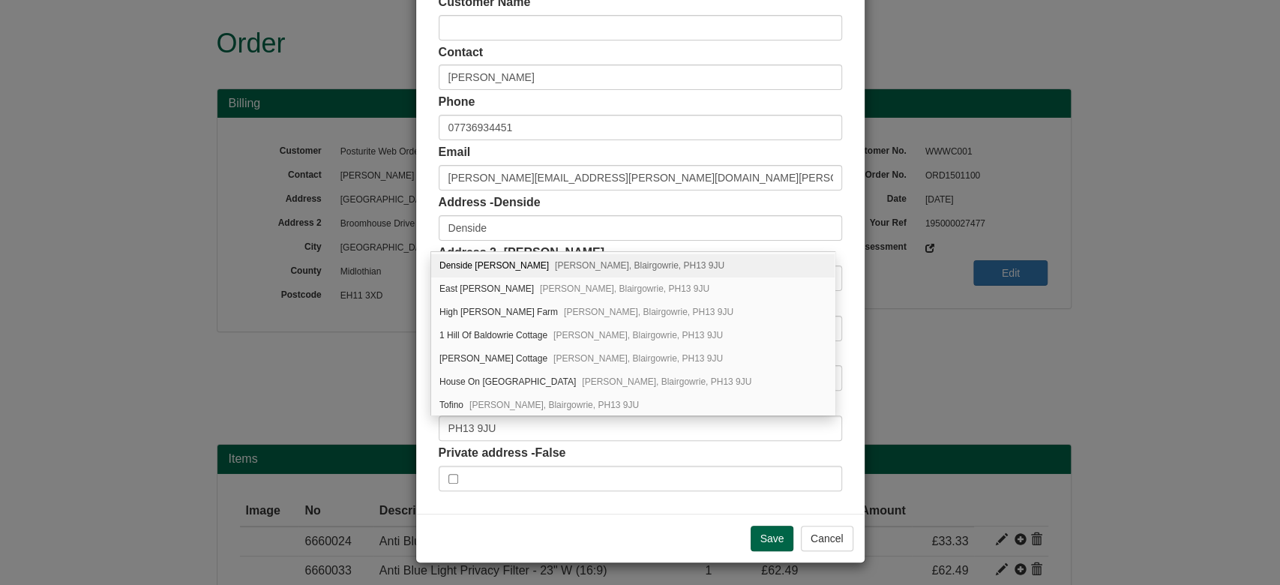
scroll to position [0, 0]
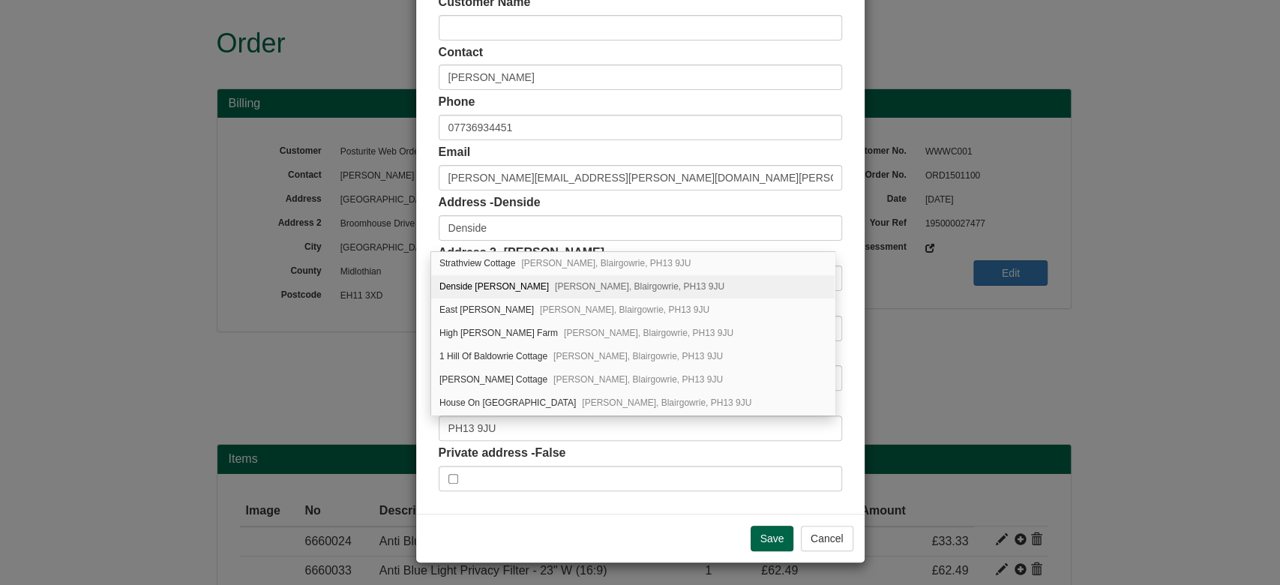
click at [636, 283] on span "Coupar Angus, Blairgowrie, PH13 9JU" at bounding box center [639, 286] width 169 height 10
type input "Denside Keillor"
type input "Coupar Angus"
type input "Angus"
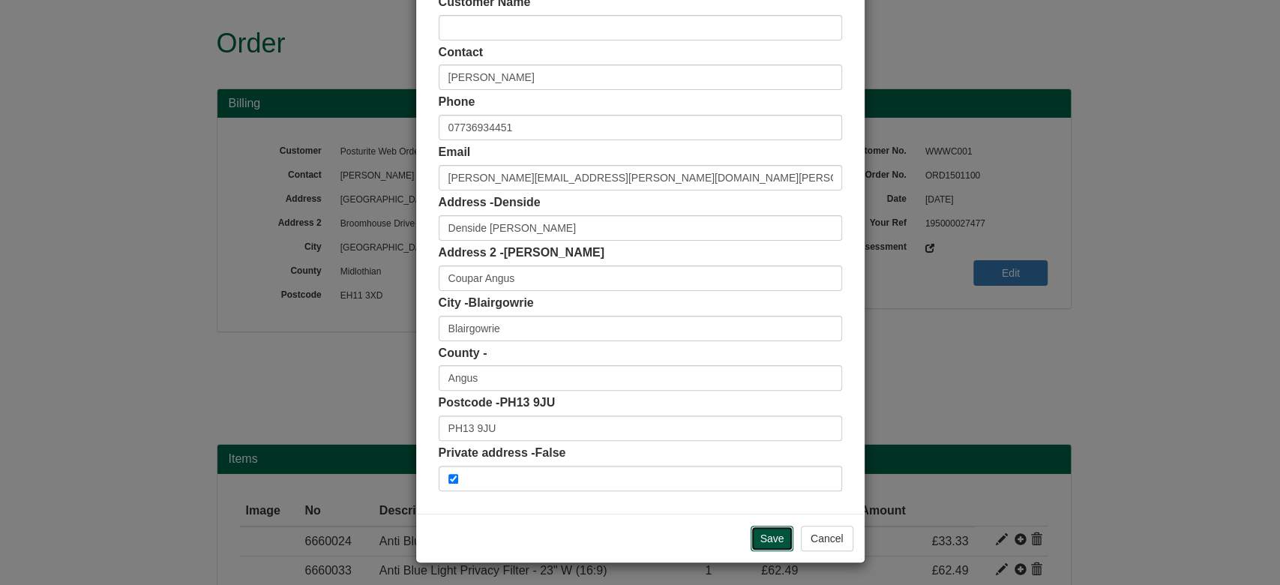
click at [753, 536] on input "Save" at bounding box center [772, 538] width 43 height 25
